Goal: Download file/media

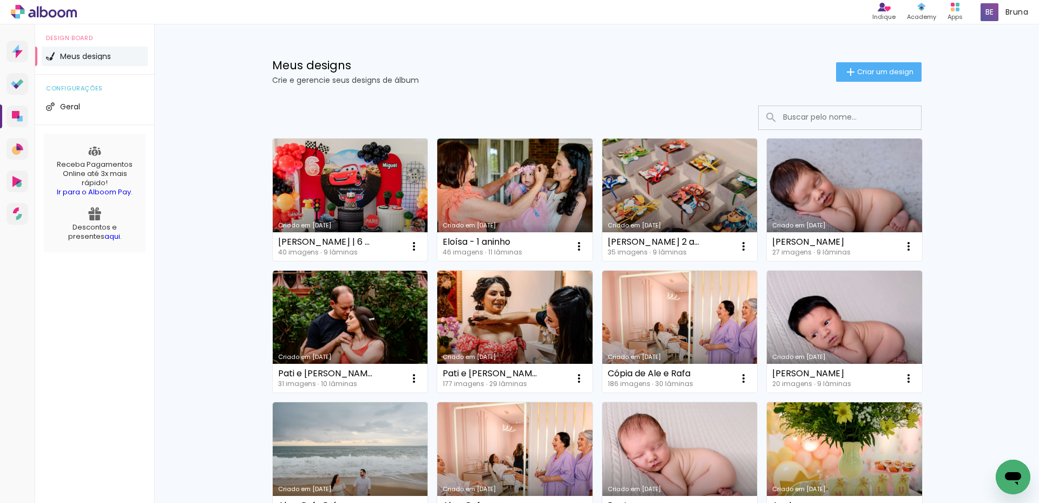
click at [397, 171] on link "Criado em [DATE]" at bounding box center [350, 200] width 155 height 122
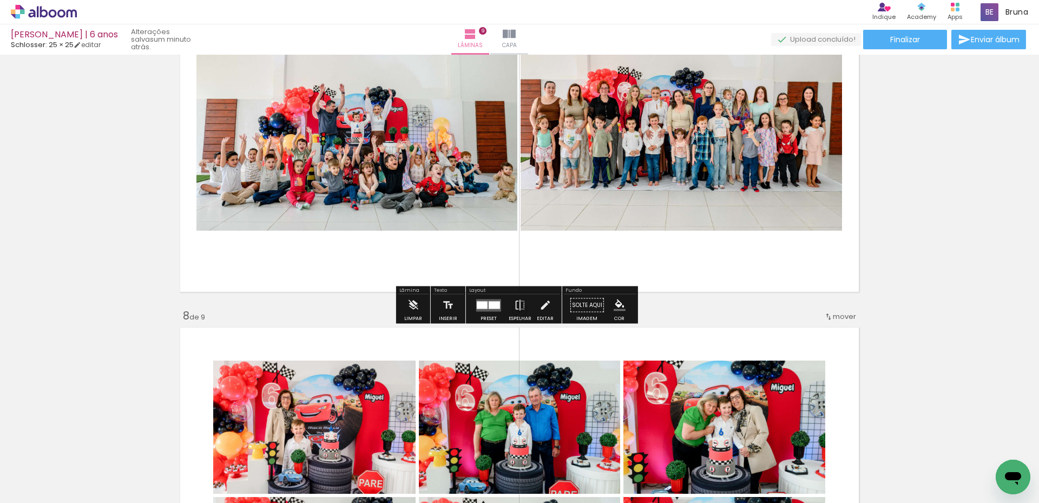
scroll to position [10626, 0]
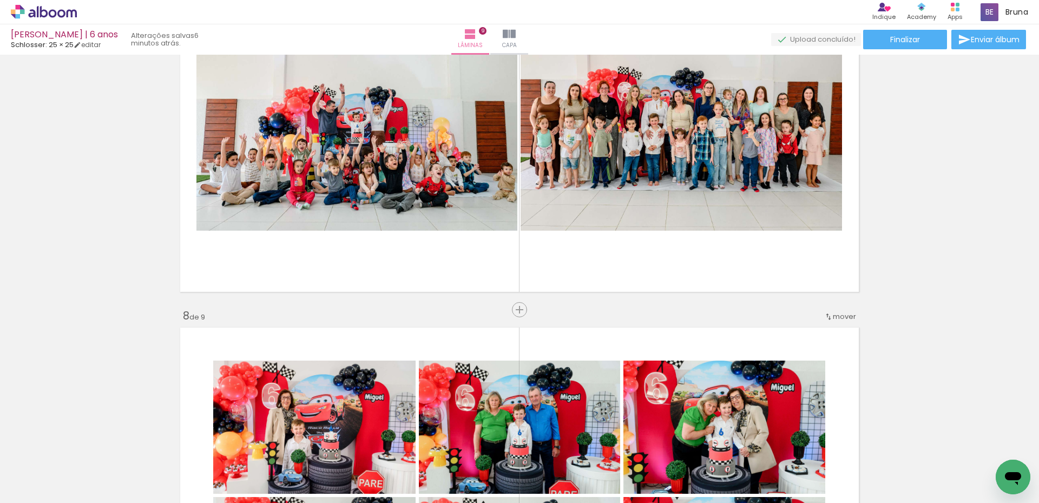
scroll to position [10626, 0]
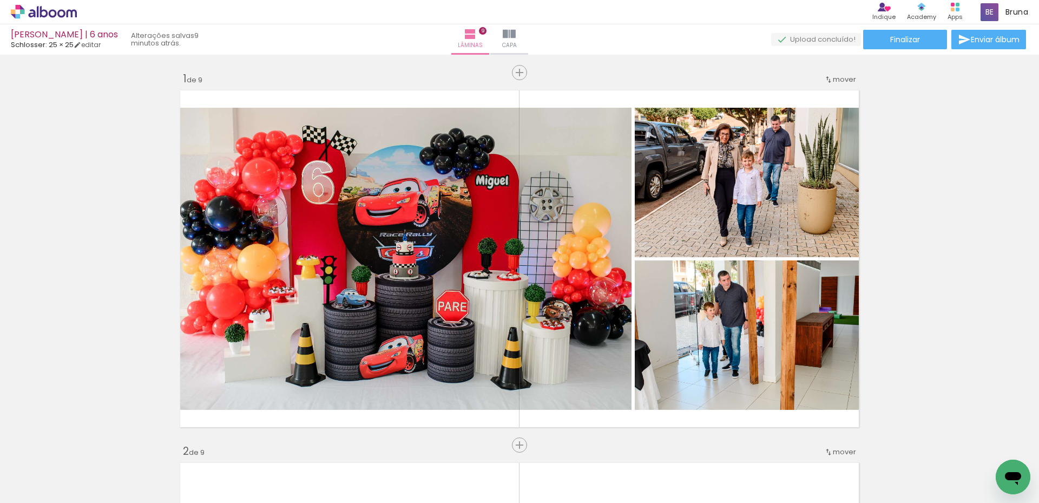
scroll to position [10626, 0]
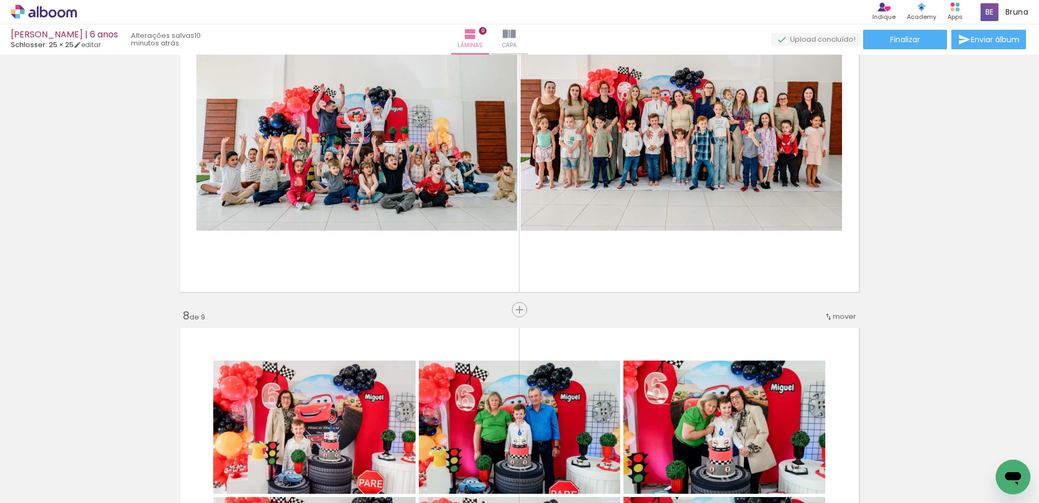
scroll to position [10626, 0]
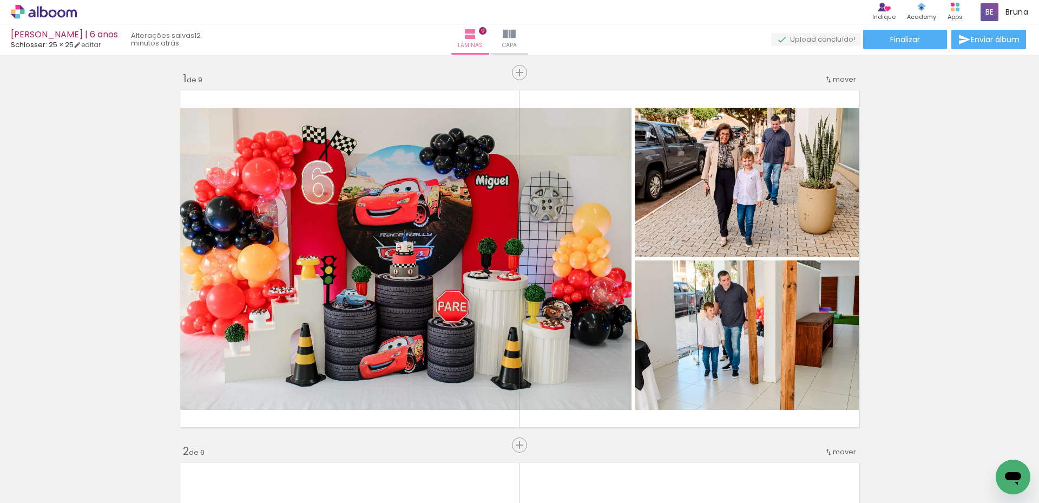
scroll to position [10626, 0]
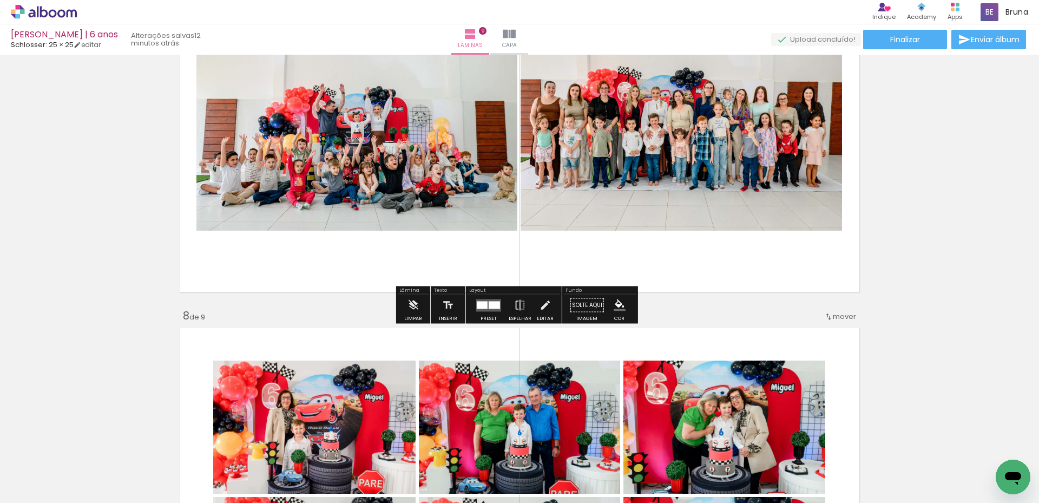
click at [54, 8] on icon at bounding box center [44, 12] width 66 height 14
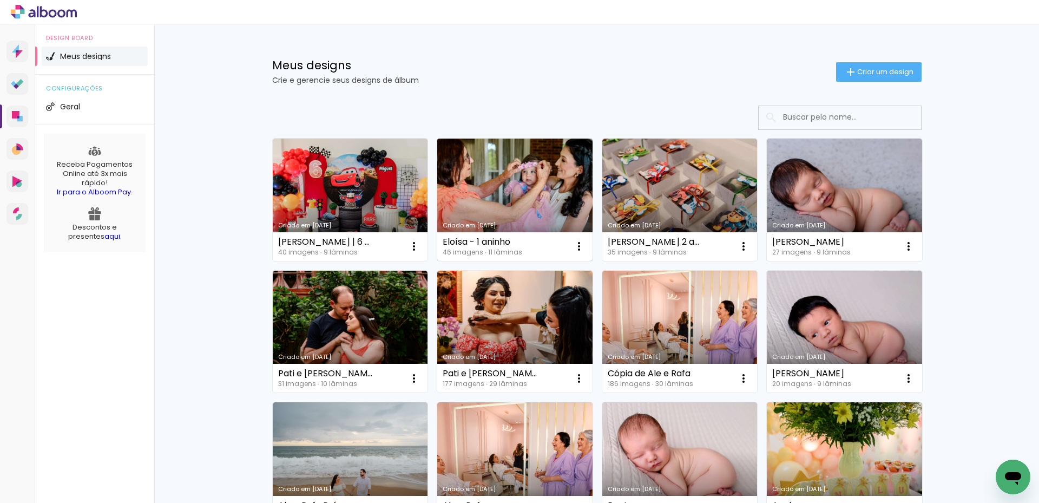
click at [514, 194] on link "Criado em [DATE]" at bounding box center [514, 200] width 155 height 122
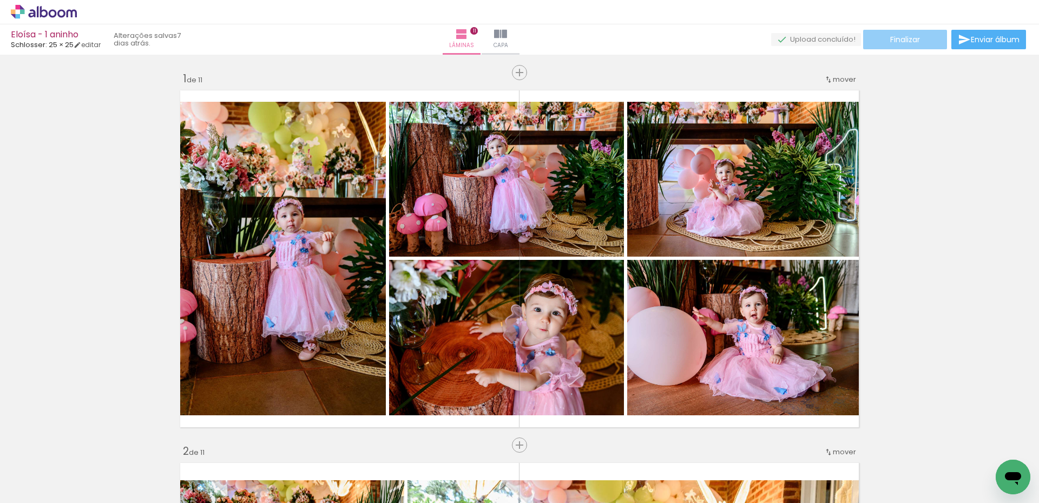
click at [896, 41] on span "Finalizar" at bounding box center [905, 40] width 30 height 8
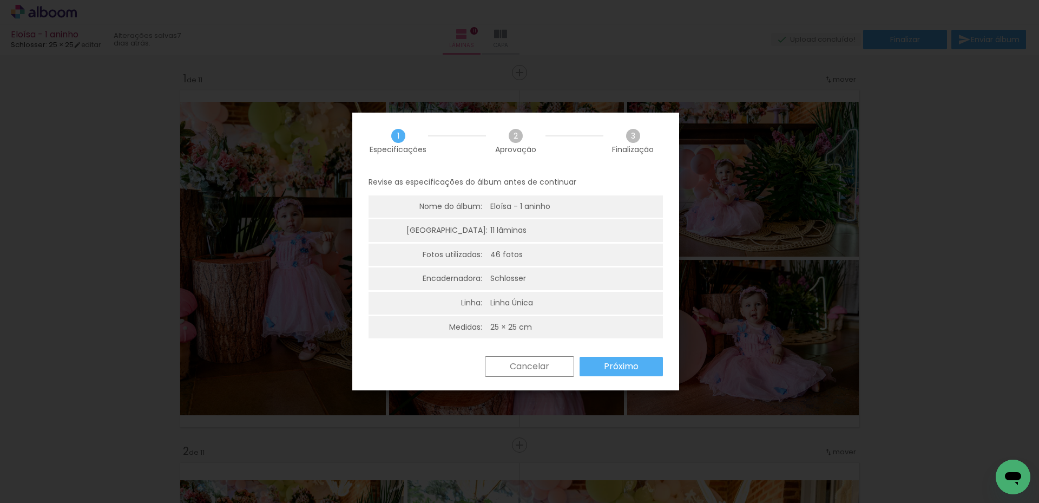
click at [0, 0] on slot "Próximo" at bounding box center [0, 0] width 0 height 0
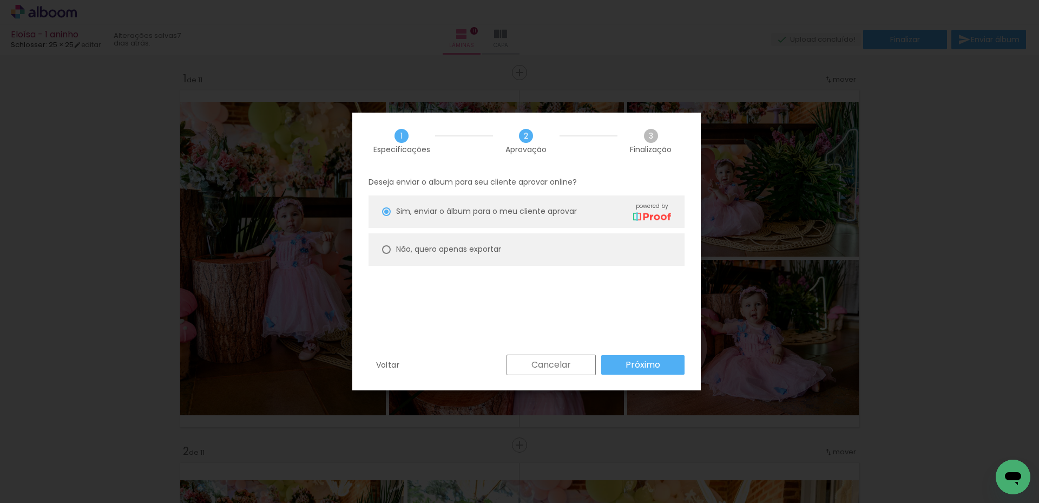
click at [481, 241] on paper-radio-button "Não, quero apenas exportar" at bounding box center [526, 249] width 316 height 32
type paper-radio-button "on"
click at [0, 0] on slot "Próximo" at bounding box center [0, 0] width 0 height 0
type input "Alta, 300 DPI"
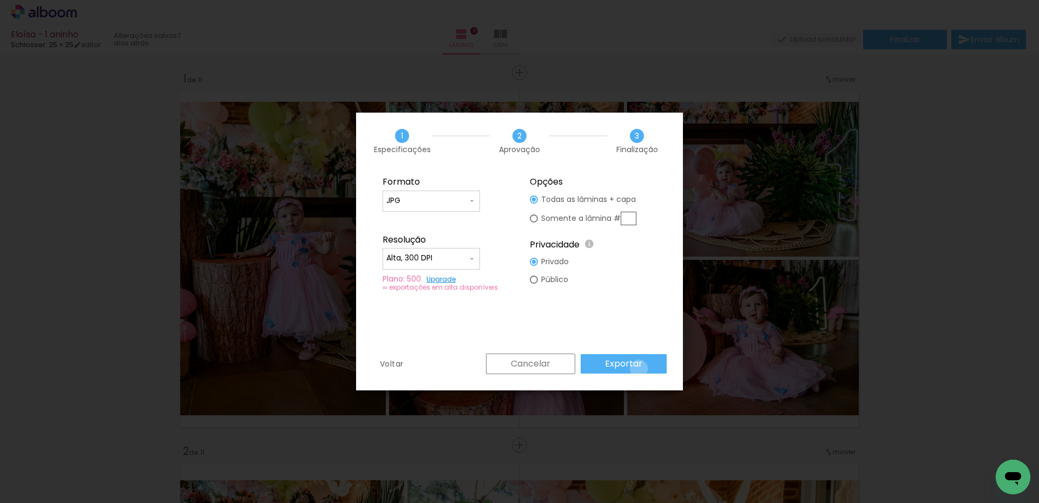
click at [0, 0] on slot "Exportar" at bounding box center [0, 0] width 0 height 0
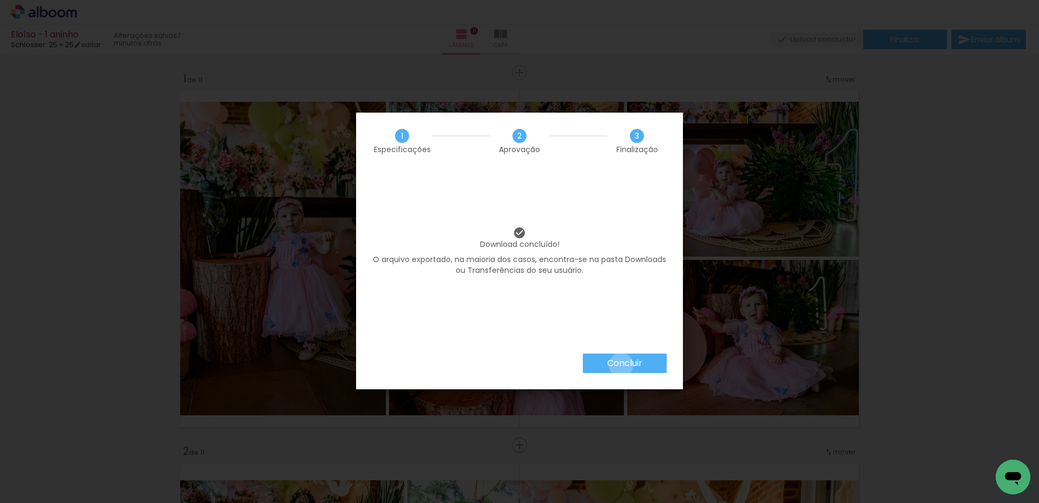
click at [0, 0] on slot "Concluir" at bounding box center [0, 0] width 0 height 0
